Goal: Navigation & Orientation: Find specific page/section

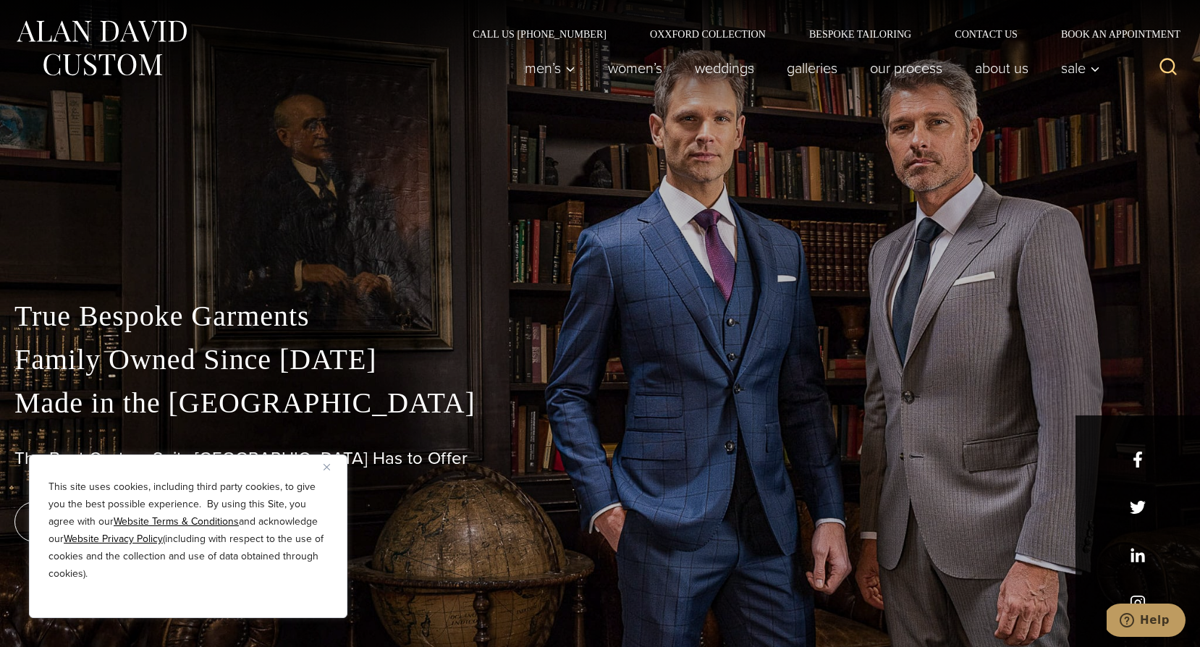
click at [323, 469] on img "Close" at bounding box center [326, 467] width 7 height 7
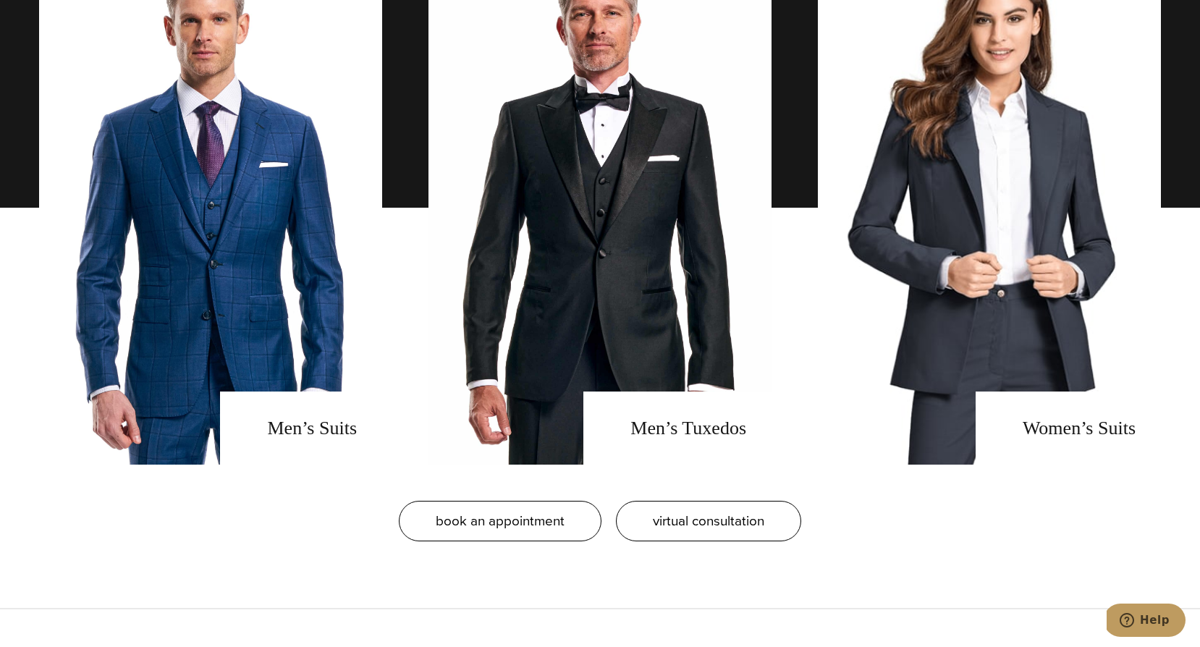
scroll to position [1167, 0]
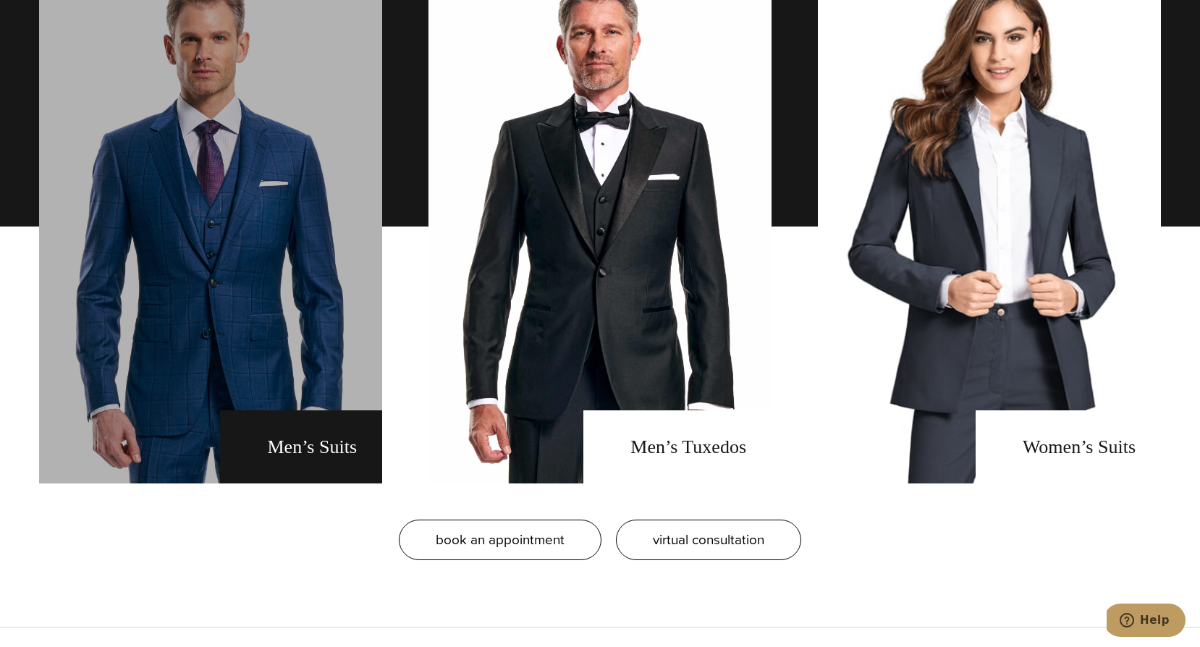
click at [308, 459] on link "men's suits" at bounding box center [210, 227] width 343 height 514
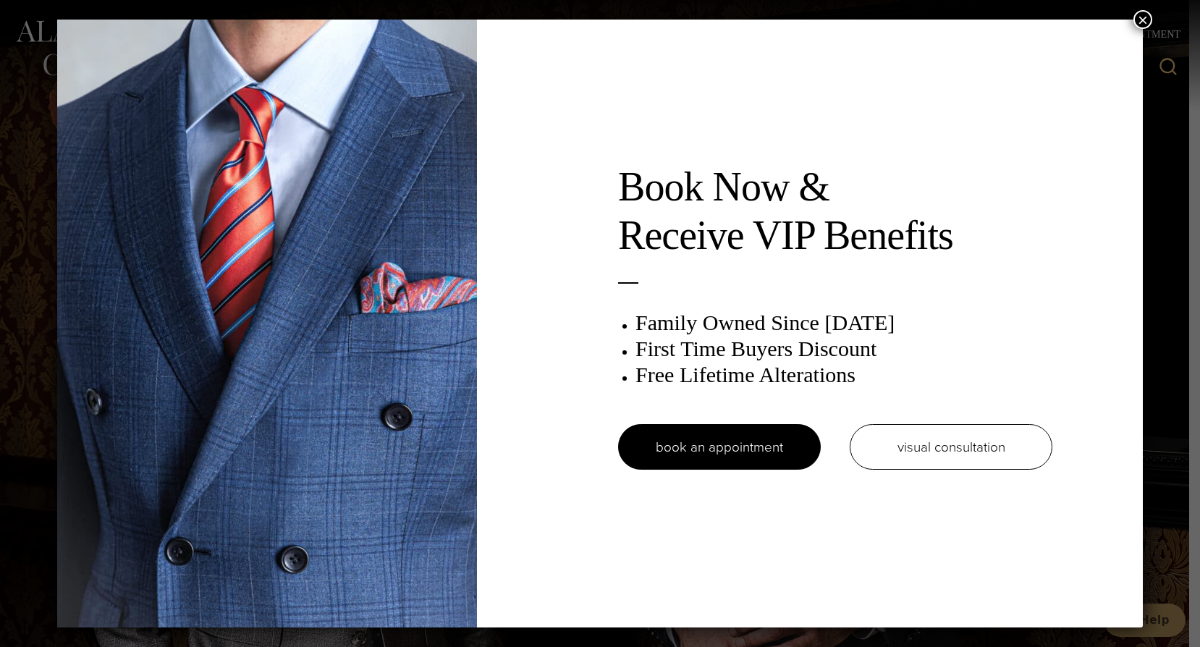
click at [1148, 20] on button "×" at bounding box center [1142, 19] width 19 height 19
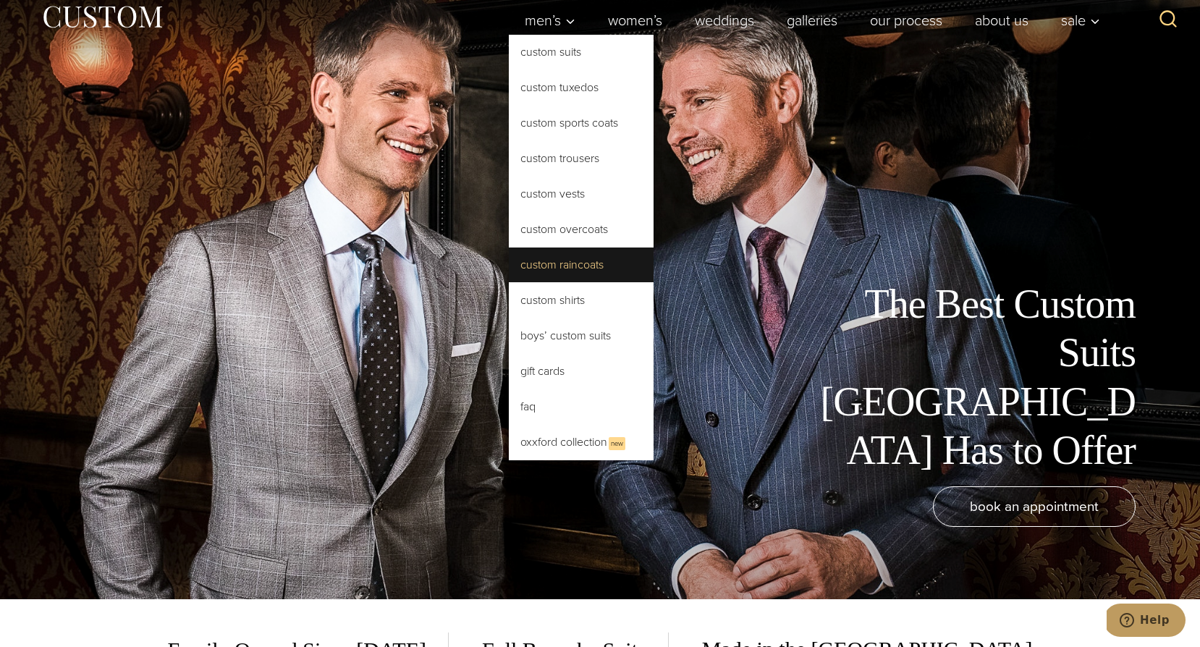
scroll to position [46, 0]
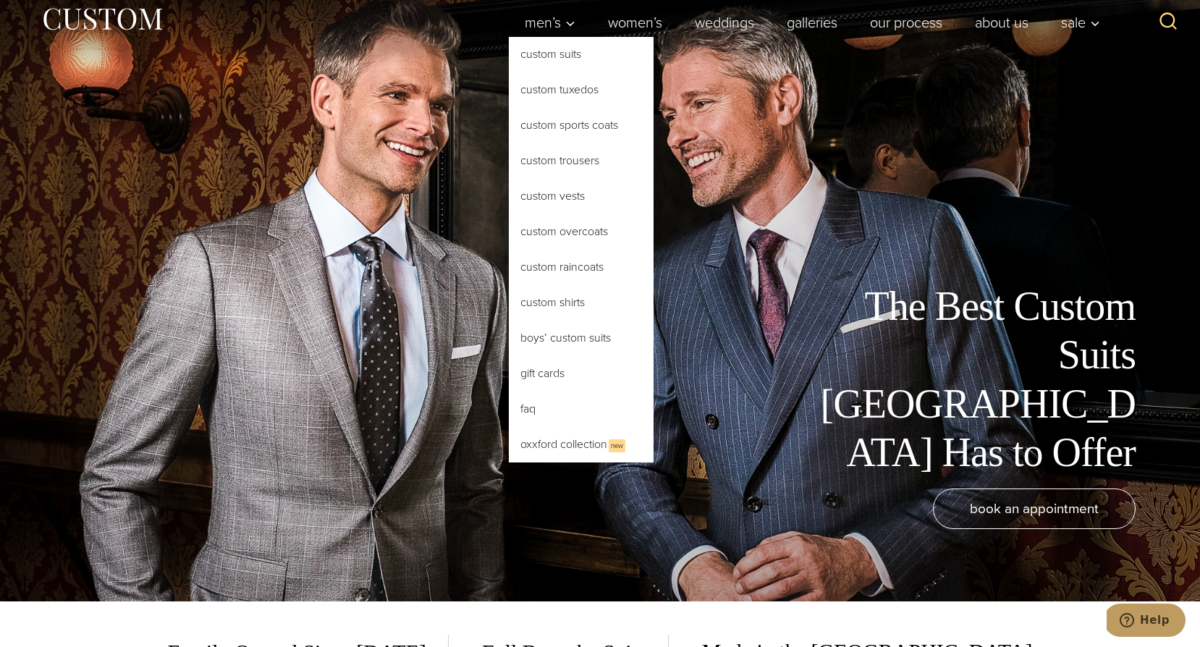
click at [560, 50] on link "Custom Suits" at bounding box center [581, 54] width 145 height 35
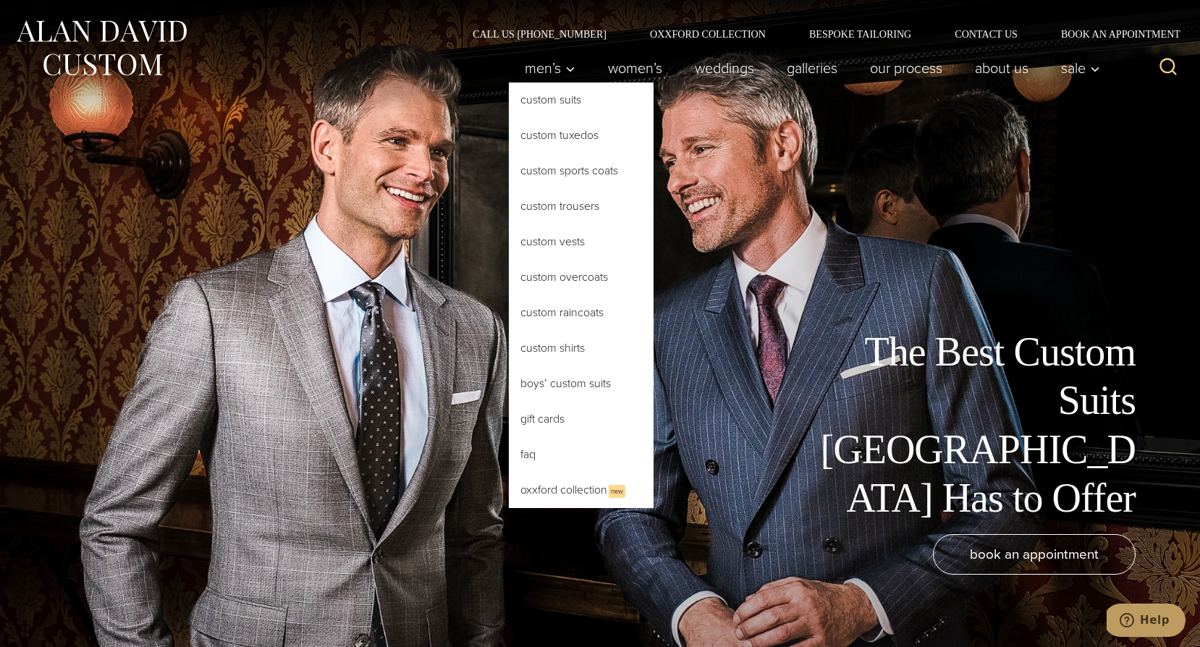
click at [565, 100] on link "Custom Suits" at bounding box center [581, 100] width 145 height 35
click at [562, 352] on link "Custom Shirts" at bounding box center [581, 348] width 145 height 35
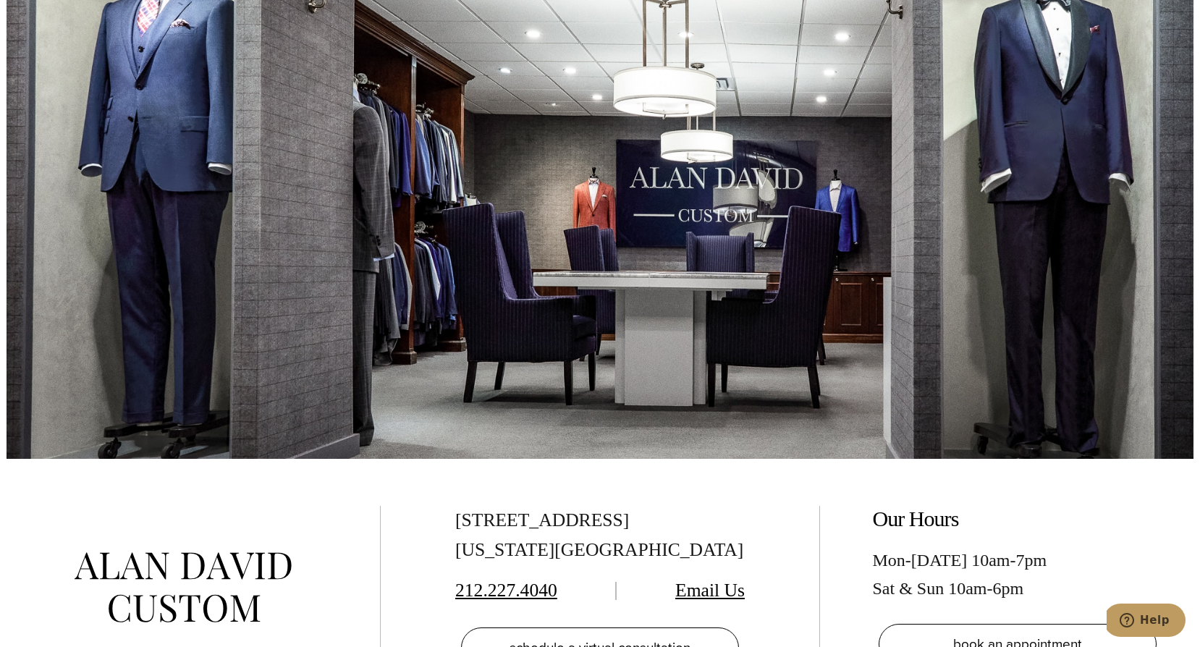
scroll to position [8964, 0]
